Goal: Register for event/course

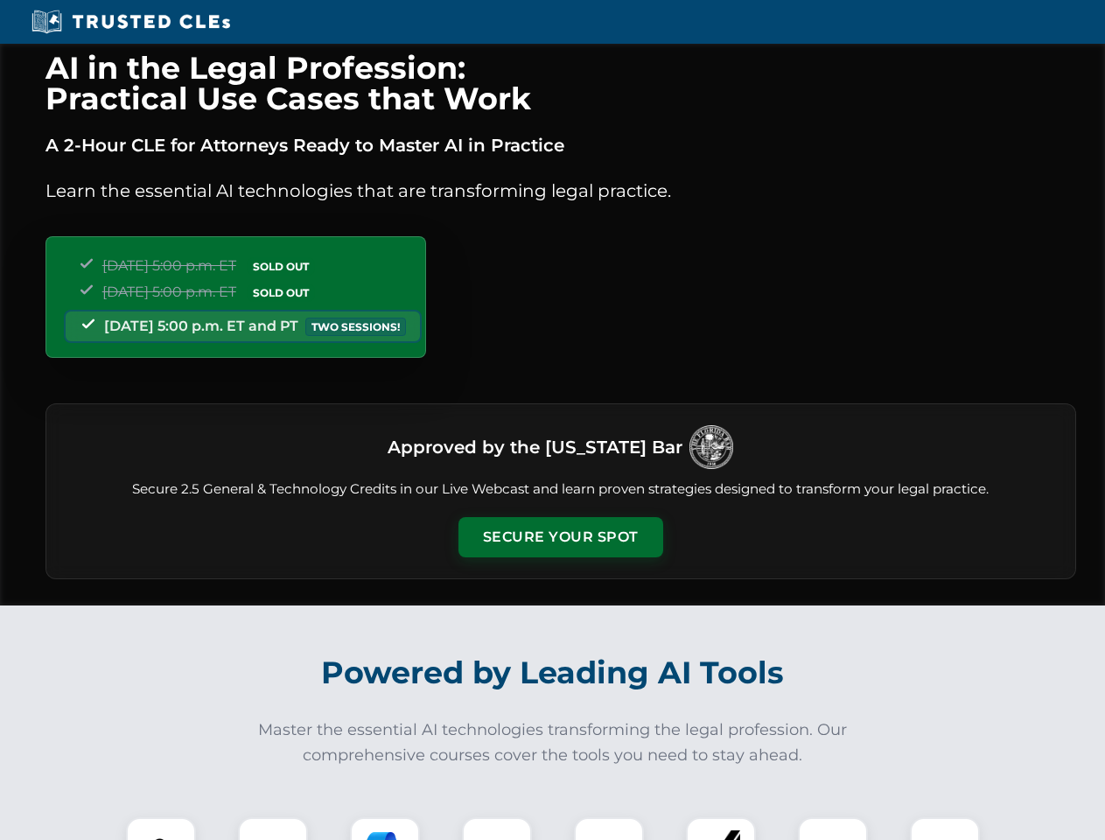
click at [560, 537] on button "Secure Your Spot" at bounding box center [560, 537] width 205 height 40
click at [161, 829] on img at bounding box center [161, 852] width 51 height 51
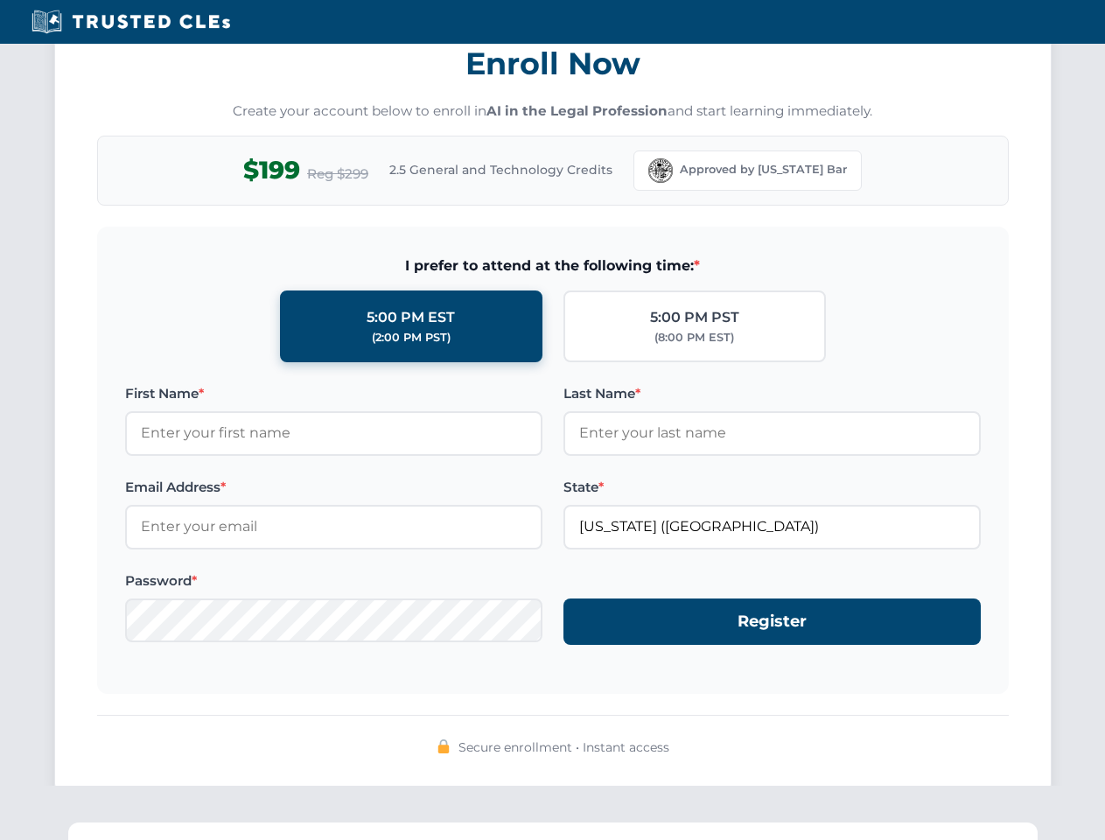
scroll to position [1718, 0]
